Goal: Information Seeking & Learning: Learn about a topic

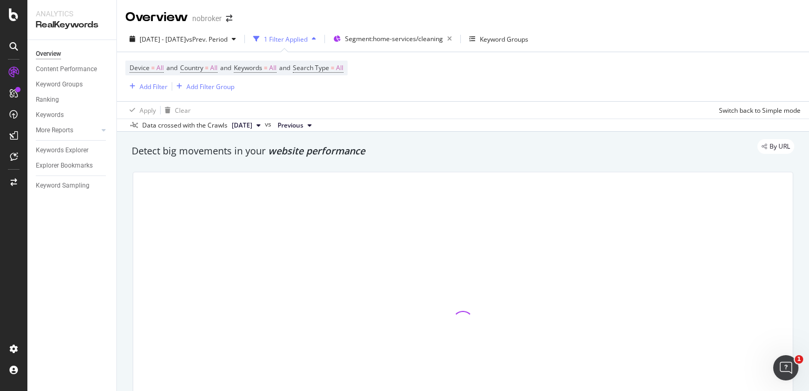
drag, startPoint x: 0, startPoint y: 0, endPoint x: 531, endPoint y: 119, distance: 544.2
click at [531, 119] on div "Data crossed with the Crawls [DATE] vs Previous" at bounding box center [463, 125] width 692 height 13
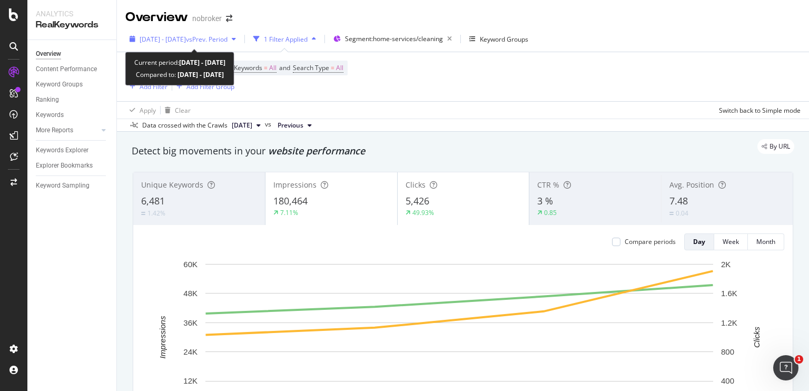
click at [224, 44] on div "[DATE] - [DATE] vs Prev. Period" at bounding box center [182, 39] width 115 height 16
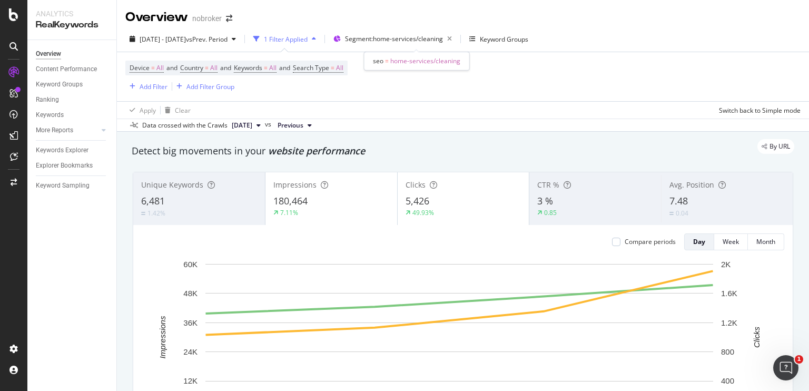
click at [432, 68] on div "seo = home-services/cleaning" at bounding box center [416, 61] width 105 height 18
click at [428, 77] on div "Device = All and Country = All and Keywords = All and Search Type = All Add Fil…" at bounding box center [462, 76] width 675 height 49
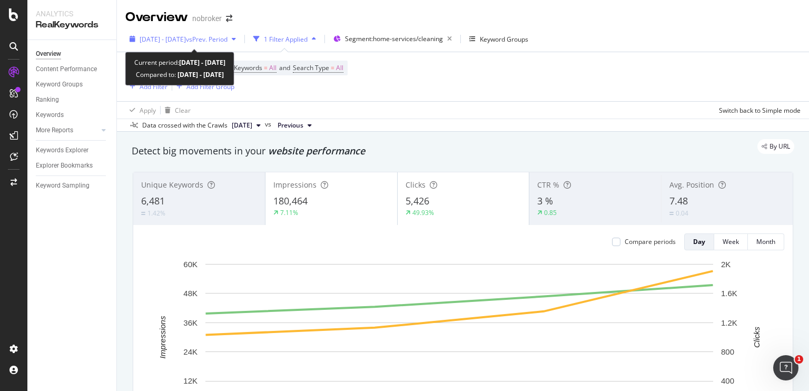
click at [186, 37] on span "[DATE] - [DATE]" at bounding box center [163, 39] width 46 height 9
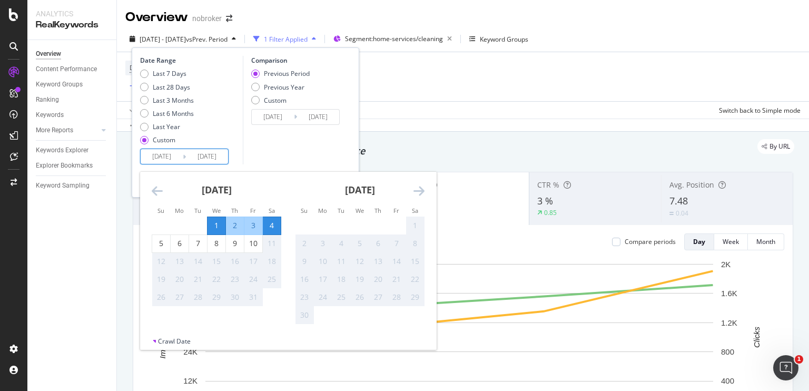
click at [177, 153] on input "[DATE]" at bounding box center [162, 156] width 42 height 15
click at [157, 185] on icon "Move backward to switch to the previous month." at bounding box center [157, 190] width 11 height 13
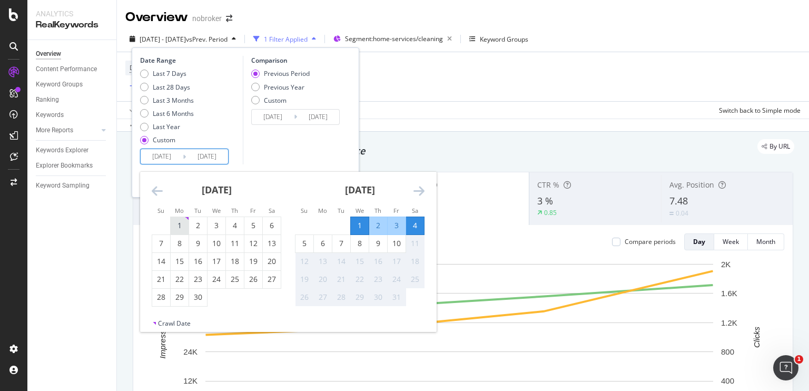
click at [176, 223] on div "1" at bounding box center [180, 225] width 18 height 11
type input "[DATE]"
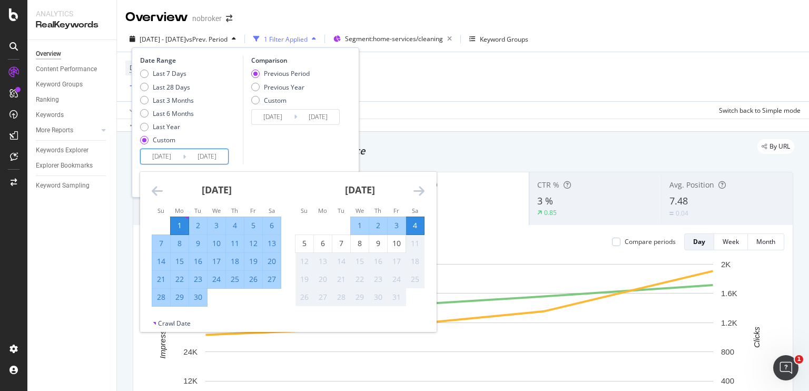
click at [200, 303] on div "30" at bounding box center [198, 297] width 18 height 17
type input "[DATE]"
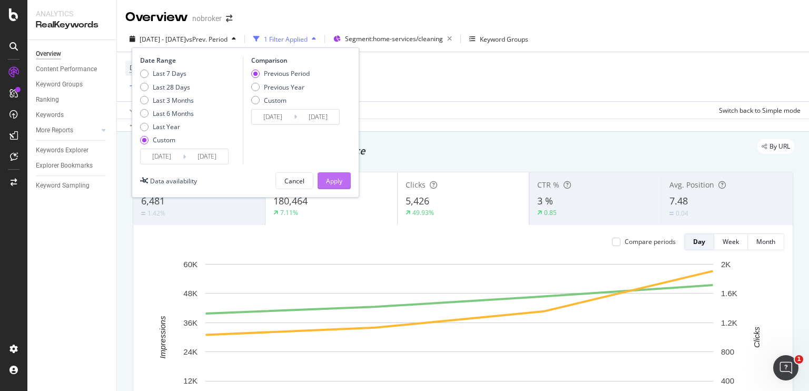
click at [335, 182] on div "Apply" at bounding box center [334, 180] width 16 height 9
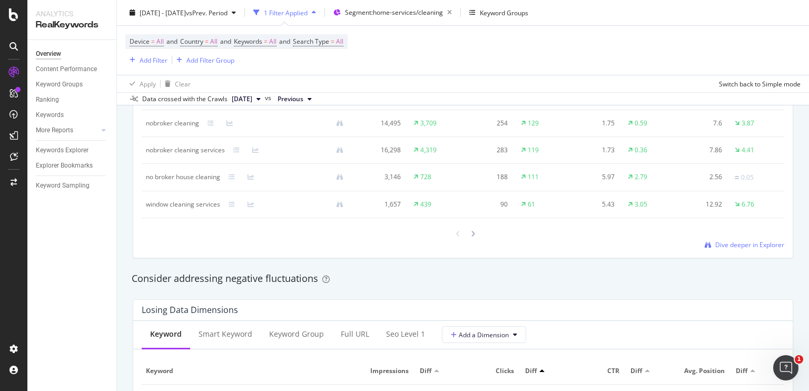
scroll to position [1060, 0]
click at [731, 243] on span "Dive deeper in Explorer" at bounding box center [749, 245] width 69 height 9
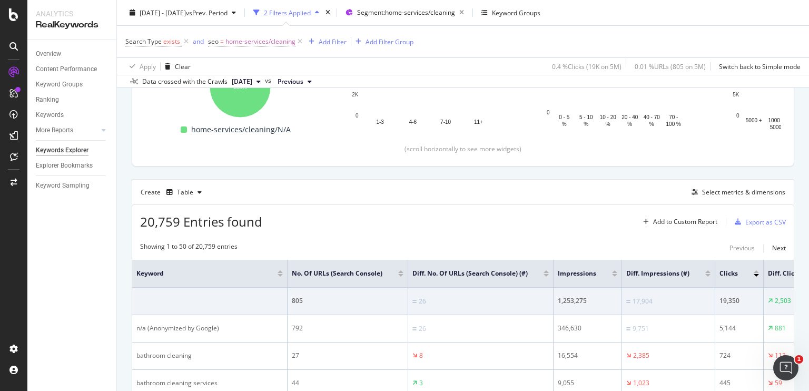
scroll to position [198, 0]
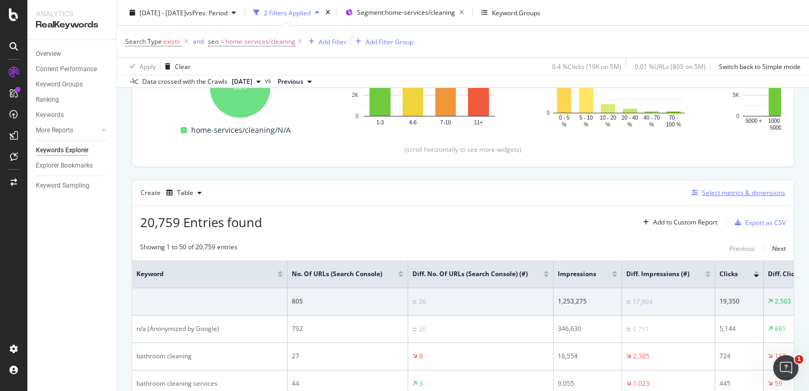
click at [692, 190] on icon "button" at bounding box center [695, 193] width 6 height 6
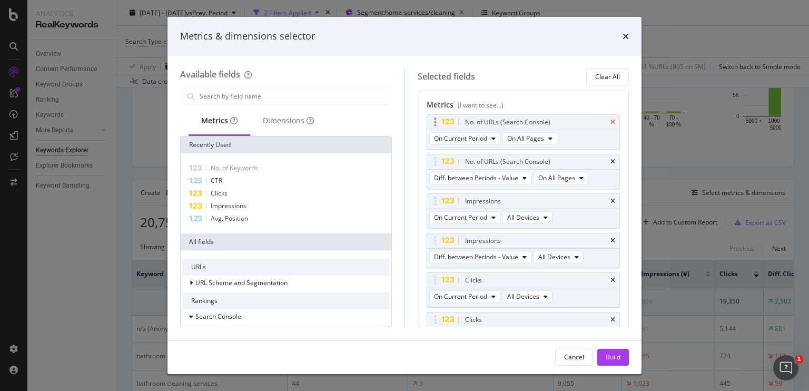
click at [611, 123] on icon "times" at bounding box center [613, 122] width 5 height 6
click at [611, 162] on icon "times" at bounding box center [613, 162] width 5 height 6
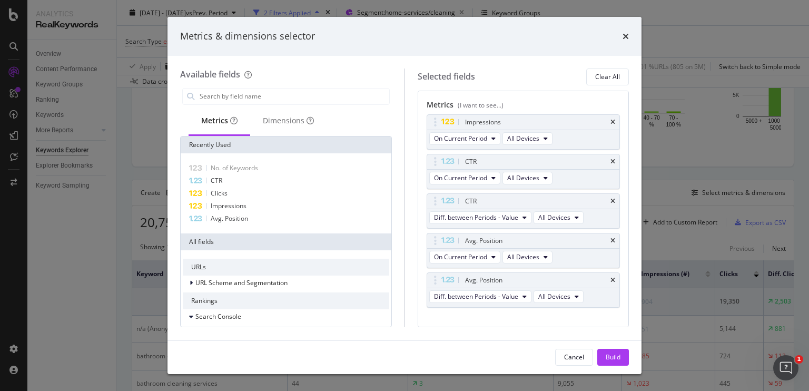
click at [611, 162] on icon "times" at bounding box center [613, 162] width 5 height 6
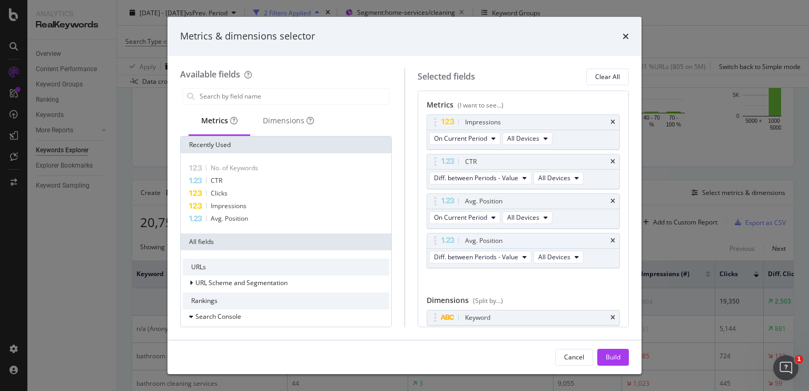
click at [611, 162] on icon "times" at bounding box center [613, 162] width 5 height 6
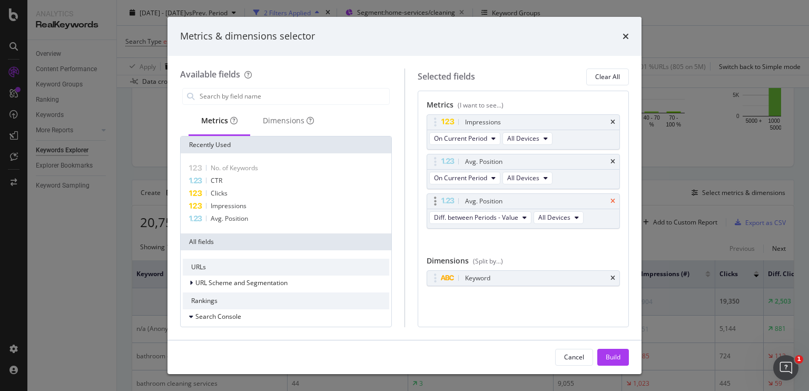
click at [613, 203] on icon "times" at bounding box center [613, 201] width 5 height 6
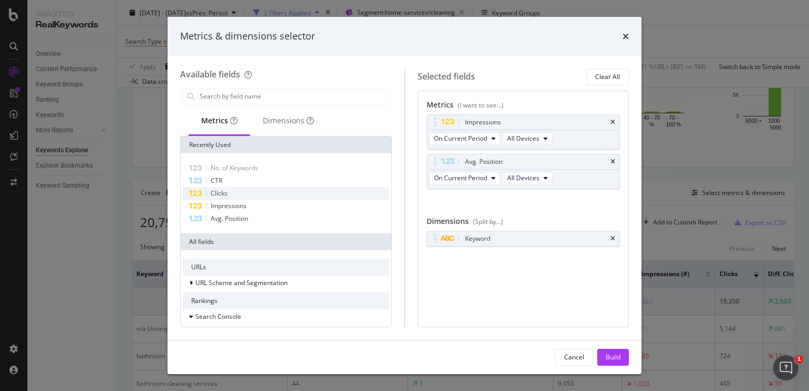
click at [257, 195] on div "Clicks" at bounding box center [286, 193] width 207 height 13
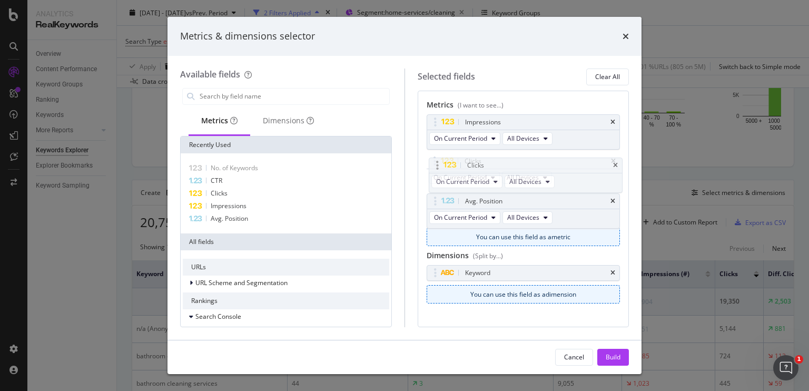
drag, startPoint x: 453, startPoint y: 202, endPoint x: 456, endPoint y: 163, distance: 39.1
click at [456, 163] on body "Analytics RealKeywords Overview Content Performance Keyword Groups Ranking Keyw…" at bounding box center [404, 195] width 809 height 391
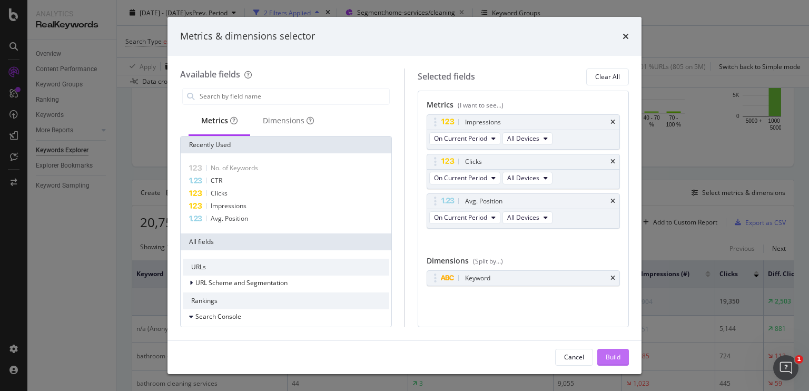
click at [612, 358] on div "Build" at bounding box center [613, 356] width 15 height 9
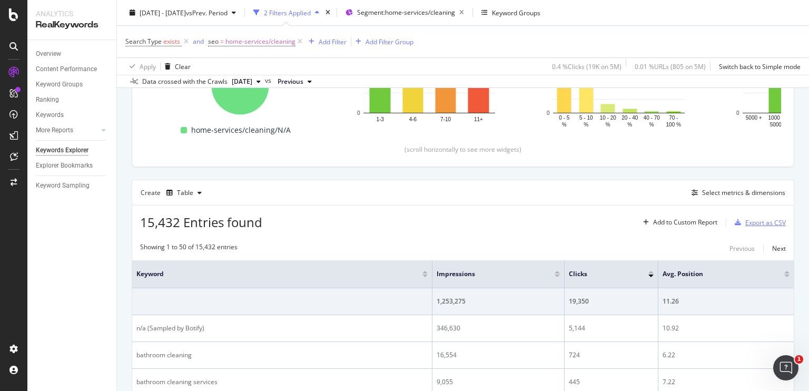
click at [754, 218] on div "Export as CSV" at bounding box center [765, 222] width 41 height 9
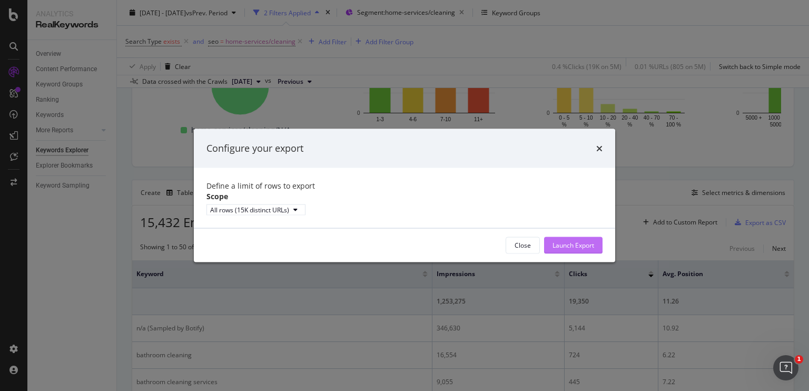
click at [582, 250] on div "Launch Export" at bounding box center [574, 245] width 42 height 9
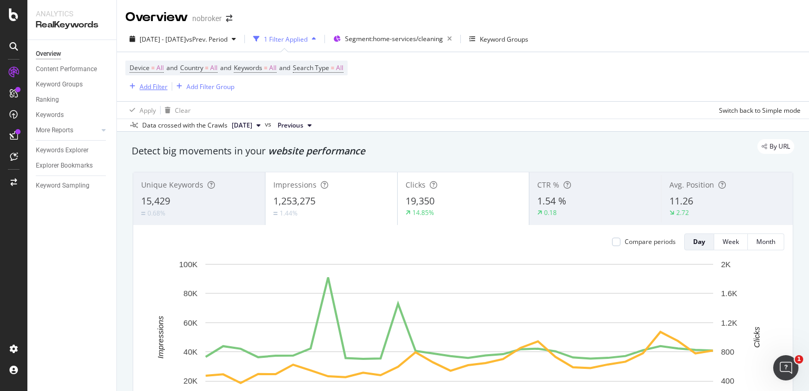
click at [152, 85] on div "Add Filter" at bounding box center [154, 86] width 28 height 9
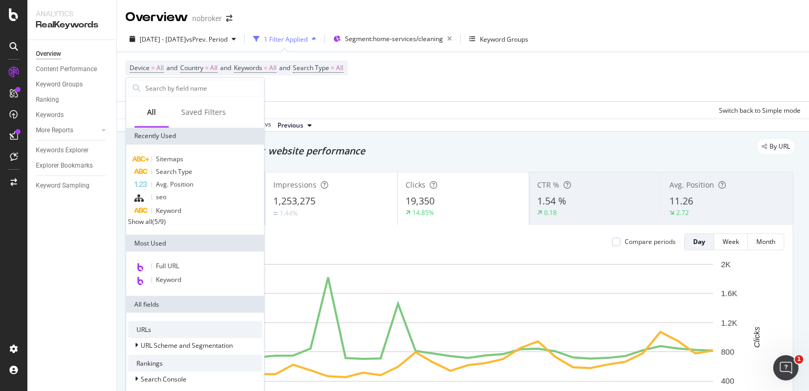
click at [149, 224] on div "Show all" at bounding box center [140, 221] width 24 height 9
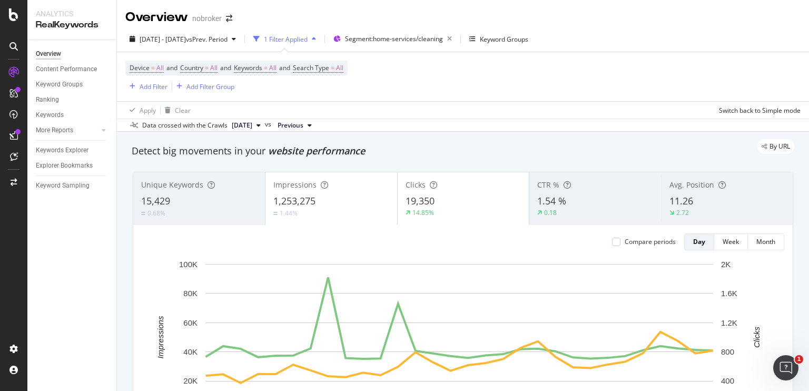
click at [385, 139] on div "By URL" at bounding box center [457, 146] width 673 height 15
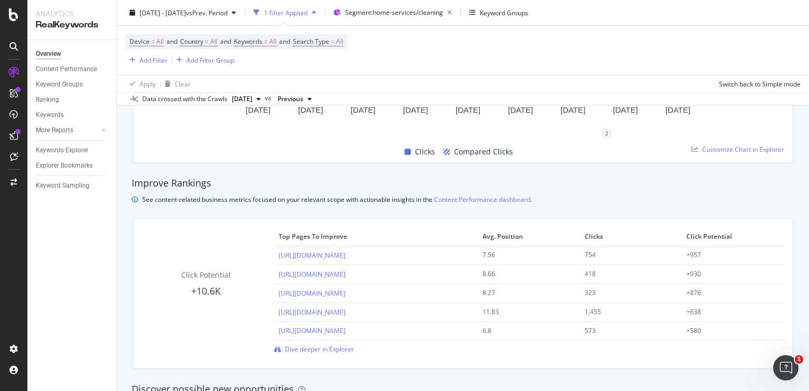
scroll to position [650, 0]
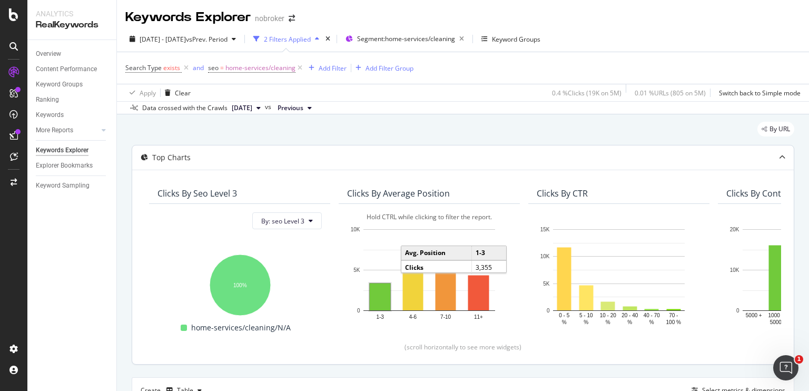
click at [379, 296] on rect "A chart." at bounding box center [380, 296] width 21 height 27
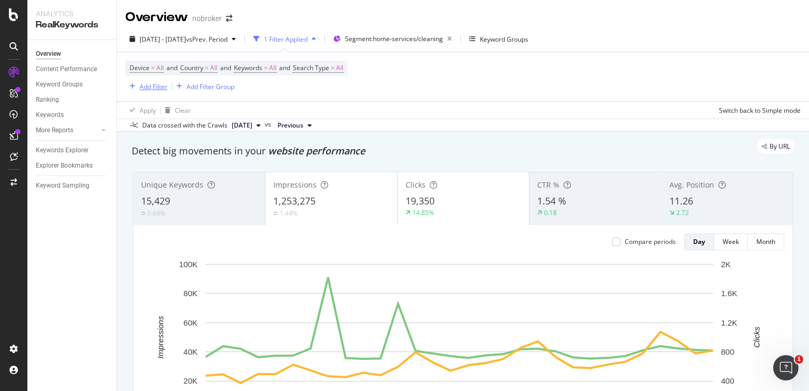
click at [148, 81] on div "Add Filter" at bounding box center [146, 87] width 42 height 12
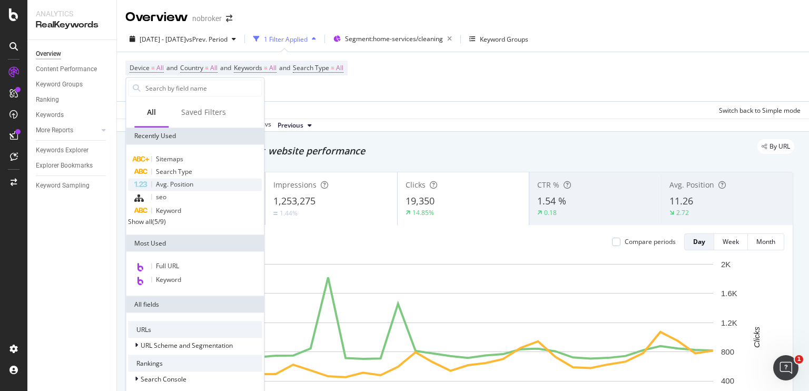
click at [174, 181] on span "Avg. Position" at bounding box center [174, 184] width 37 height 9
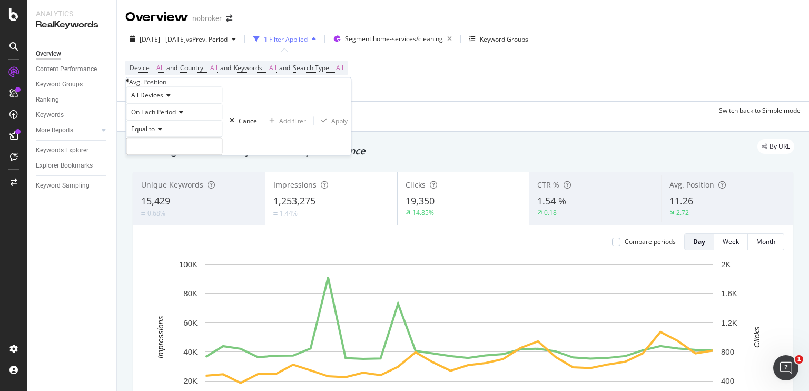
click at [165, 117] on span "On Each Period" at bounding box center [153, 112] width 45 height 9
click at [254, 129] on div "All Devices On Each Period Equal to Cancel Add filter Apply" at bounding box center [238, 121] width 225 height 68
click at [169, 137] on div "Equal to" at bounding box center [174, 129] width 96 height 17
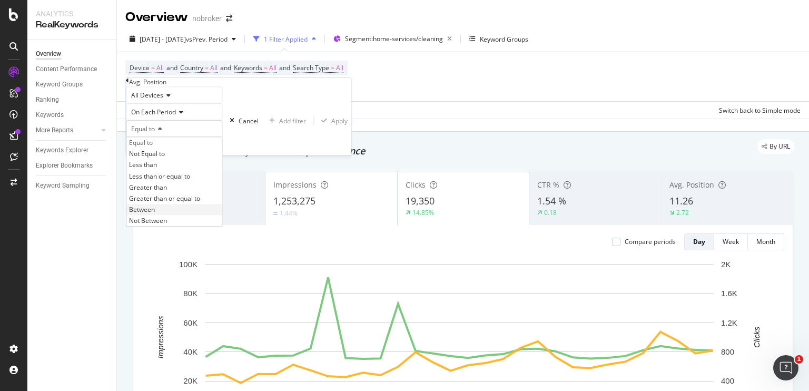
click at [167, 215] on div "Between" at bounding box center [173, 209] width 95 height 11
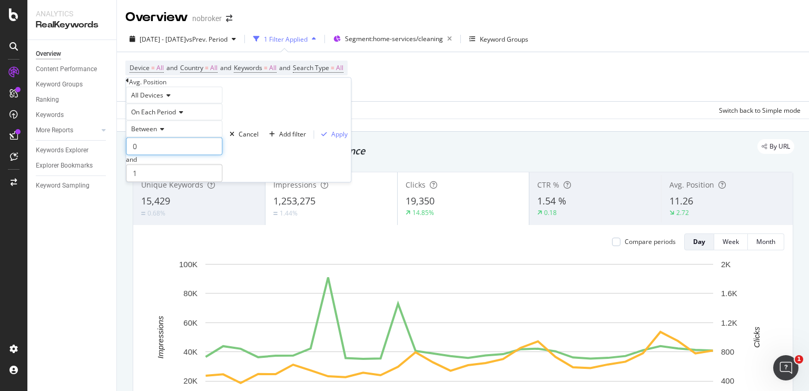
click at [179, 155] on input "0" at bounding box center [174, 146] width 96 height 18
type input "10"
type input "12"
click at [331, 139] on div "Apply" at bounding box center [339, 134] width 16 height 9
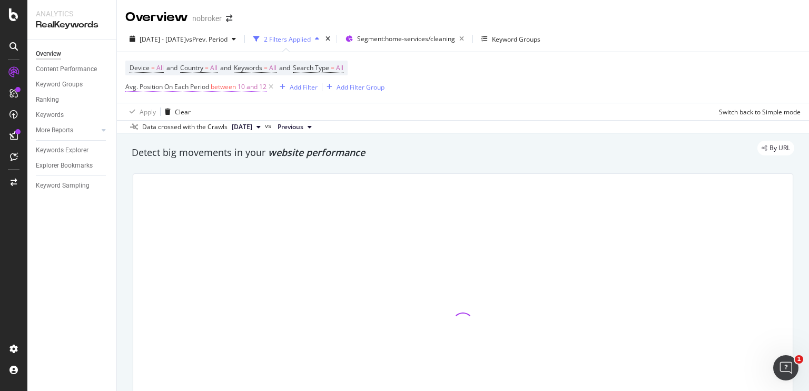
click at [160, 90] on span "Avg. Position On Each Period" at bounding box center [167, 86] width 84 height 9
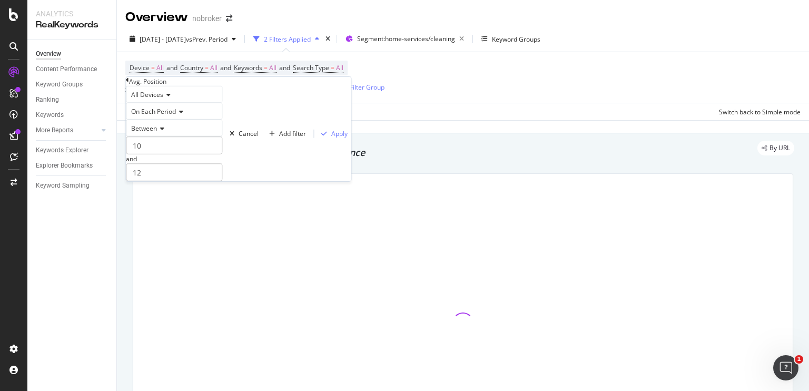
click at [172, 116] on span "On Each Period" at bounding box center [153, 111] width 45 height 9
click at [172, 141] on span "On Current Period" at bounding box center [155, 136] width 53 height 9
click at [331, 138] on div "Apply" at bounding box center [339, 133] width 16 height 9
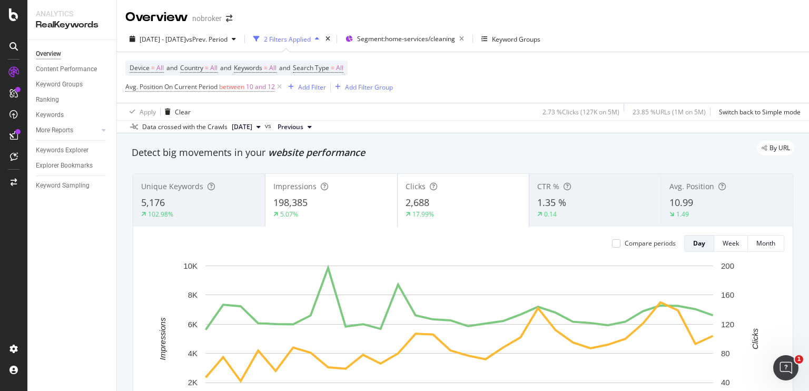
click at [247, 88] on span "Avg. Position On Current Period between 10 and 12" at bounding box center [200, 86] width 150 height 9
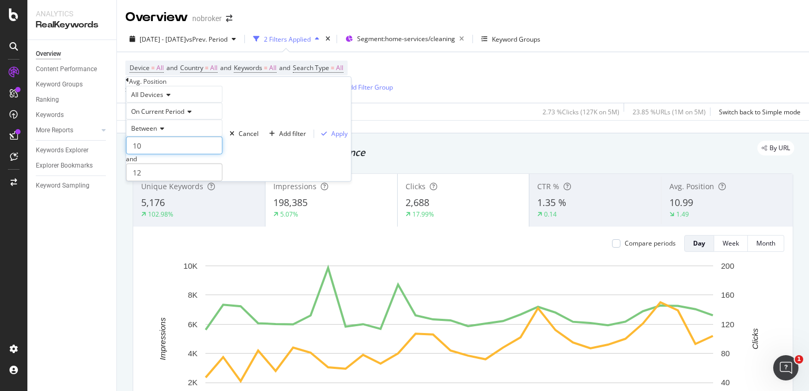
click at [150, 154] on input "10" at bounding box center [174, 145] width 96 height 18
drag, startPoint x: 150, startPoint y: 162, endPoint x: 135, endPoint y: 168, distance: 15.8
click at [135, 154] on input "10" at bounding box center [174, 145] width 96 height 18
type input "4"
type input "6"
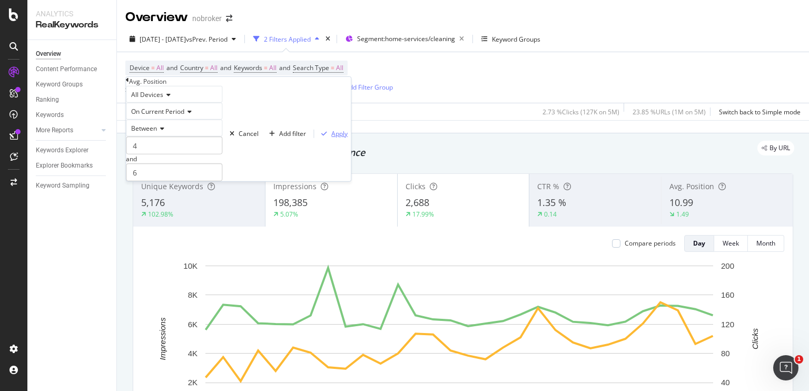
click at [331, 138] on div "Apply" at bounding box center [339, 133] width 16 height 9
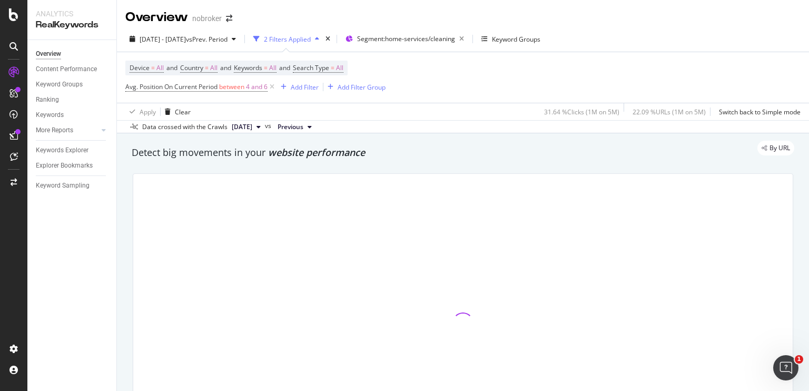
drag, startPoint x: 501, startPoint y: 167, endPoint x: 495, endPoint y: 172, distance: 7.8
click at [495, 172] on div at bounding box center [462, 323] width 673 height 316
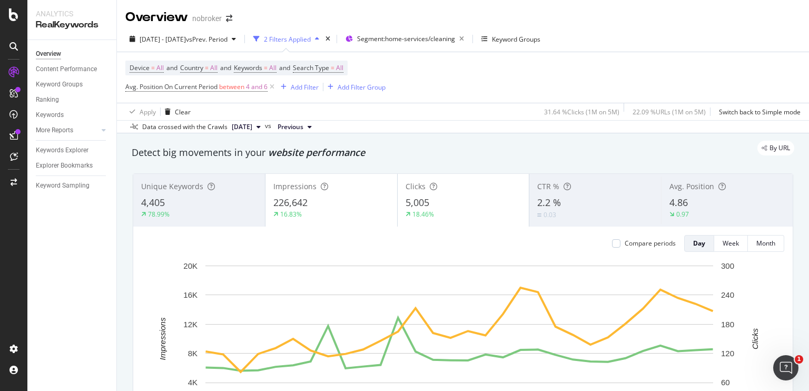
drag, startPoint x: 495, startPoint y: 172, endPoint x: 496, endPoint y: 164, distance: 8.5
click at [496, 165] on div "Unique Keywords 4,405 78.99% Impressions 226,642 16.83% Clicks 5,005 18.46% CTR…" at bounding box center [462, 323] width 673 height 316
